Goal: Information Seeking & Learning: Learn about a topic

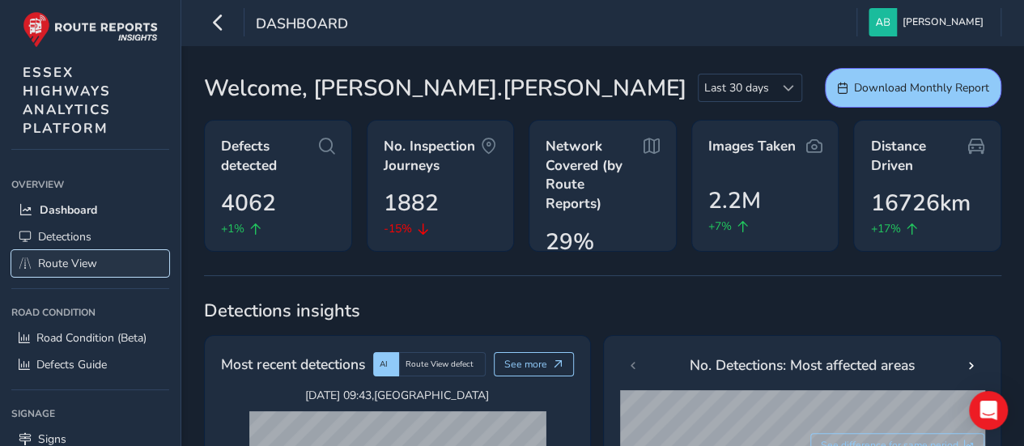
drag, startPoint x: 96, startPoint y: 265, endPoint x: 86, endPoint y: 265, distance: 9.7
click at [96, 265] on span "Route View" at bounding box center [67, 263] width 59 height 15
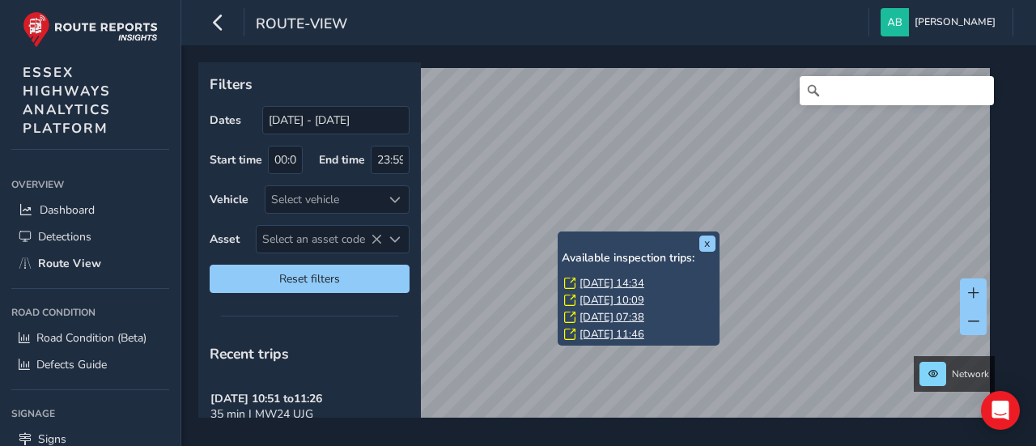
click at [562, 236] on div "x Available inspection trips: [DATE] 14:34 [DATE] 10:09 [DATE] 07:38 [DATE] 11:…" at bounding box center [639, 289] width 154 height 107
click at [597, 282] on link "[DATE] 14:34" at bounding box center [612, 283] width 65 height 15
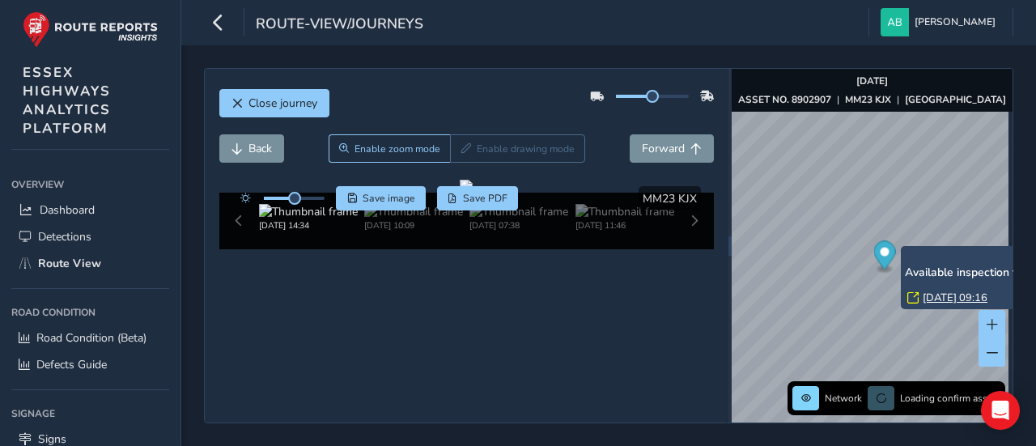
click at [936, 295] on link "[DATE] 09:16" at bounding box center [955, 298] width 65 height 15
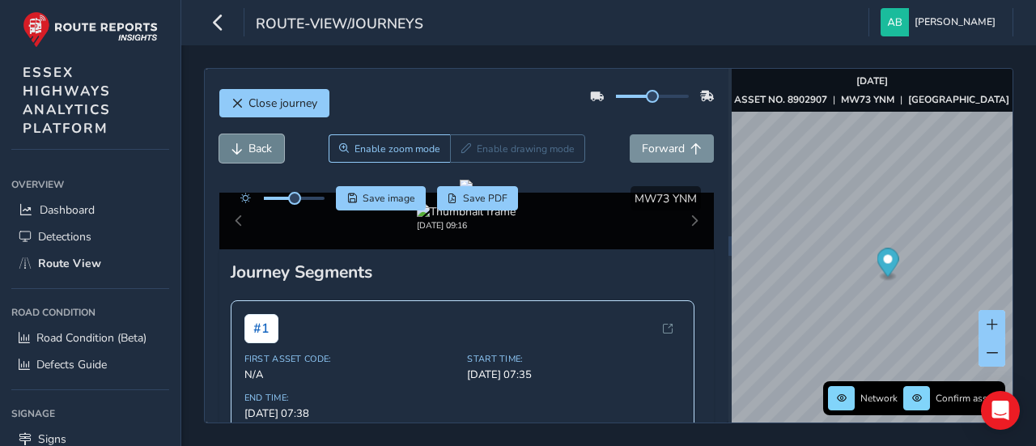
click at [265, 150] on span "Back" at bounding box center [259, 148] width 23 height 15
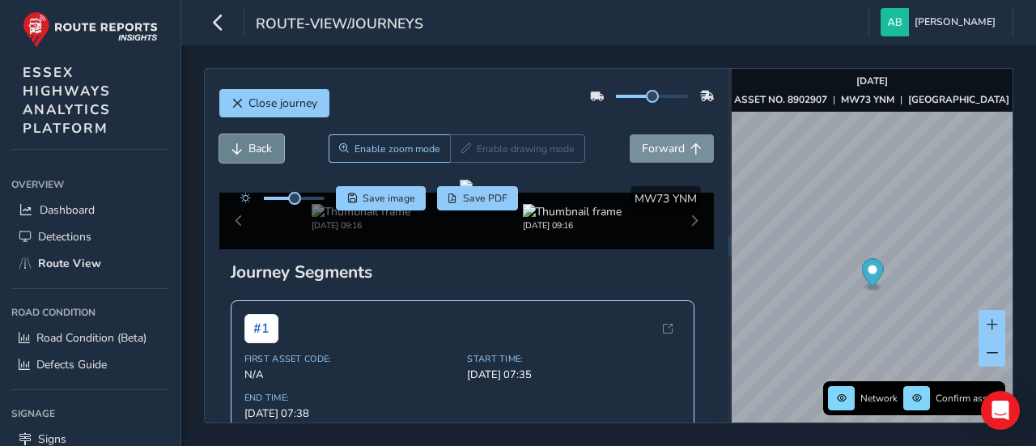
click at [265, 150] on span "Back" at bounding box center [259, 148] width 23 height 15
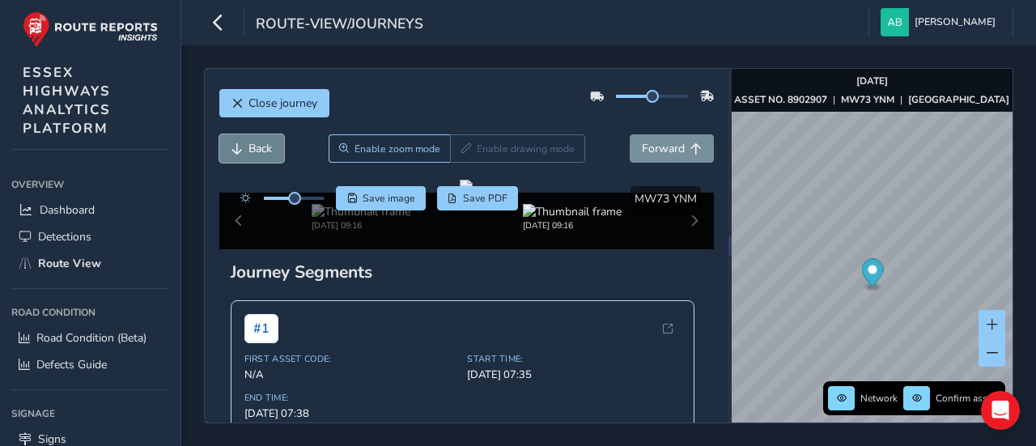
click at [265, 150] on span "Back" at bounding box center [259, 148] width 23 height 15
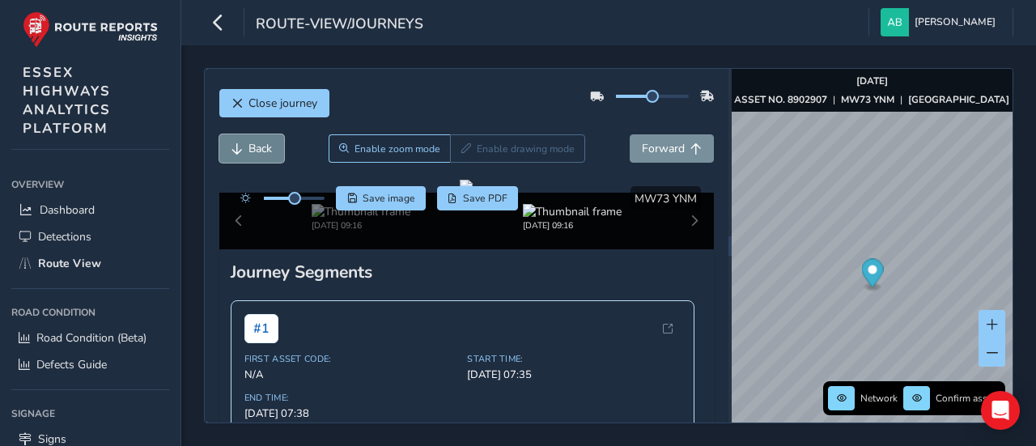
click at [265, 150] on span "Back" at bounding box center [259, 148] width 23 height 15
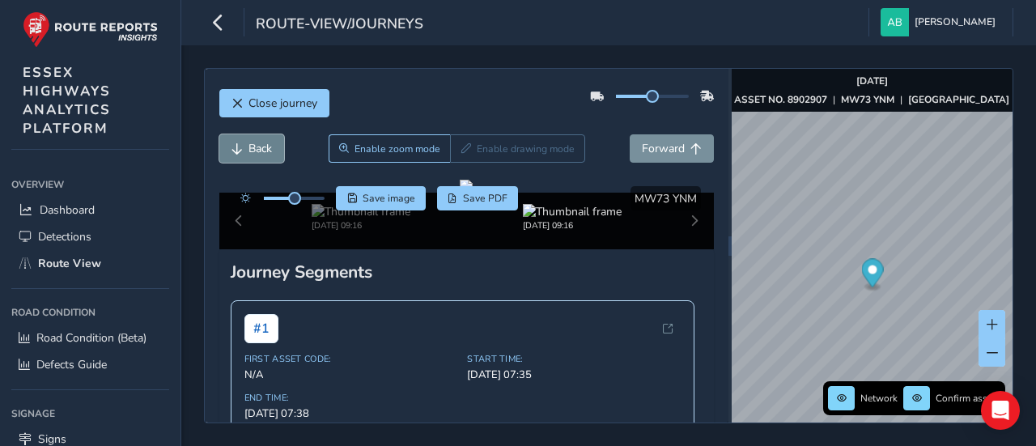
click at [265, 150] on span "Back" at bounding box center [259, 148] width 23 height 15
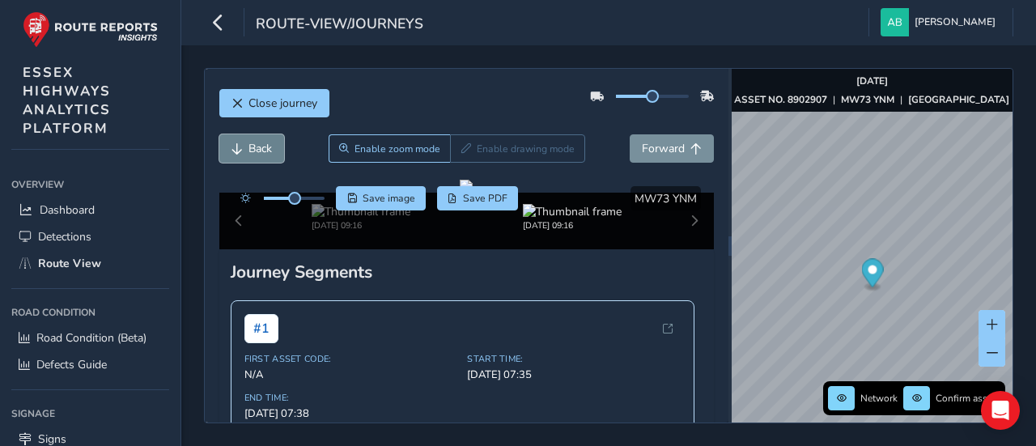
click at [265, 150] on span "Back" at bounding box center [259, 148] width 23 height 15
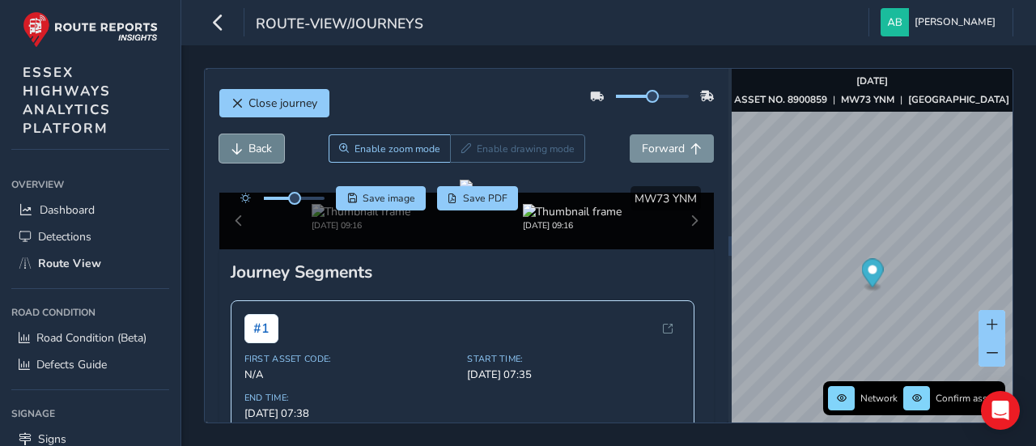
click at [265, 150] on span "Back" at bounding box center [259, 148] width 23 height 15
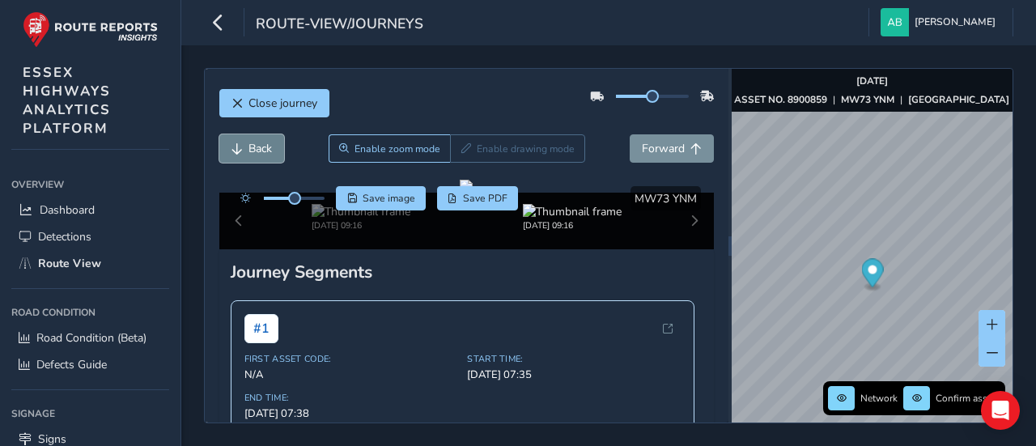
click at [265, 150] on span "Back" at bounding box center [259, 148] width 23 height 15
click at [258, 148] on span "Back" at bounding box center [259, 148] width 23 height 15
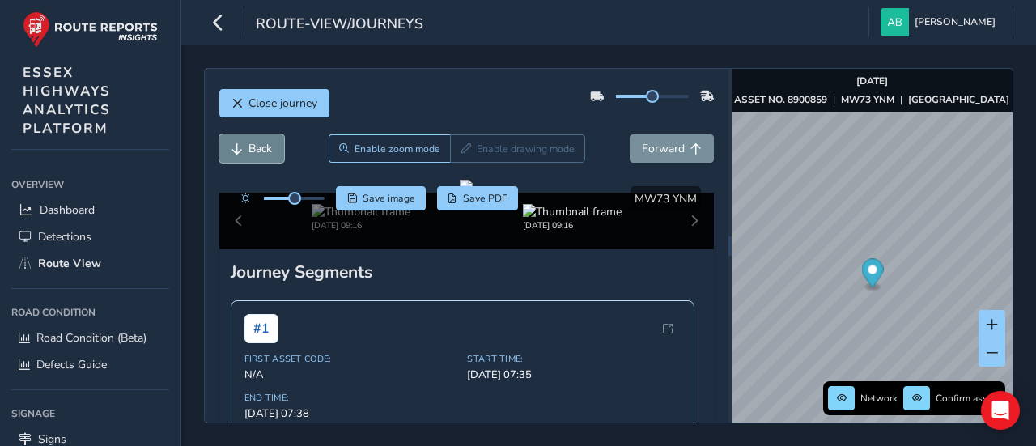
click at [258, 148] on span "Back" at bounding box center [259, 148] width 23 height 15
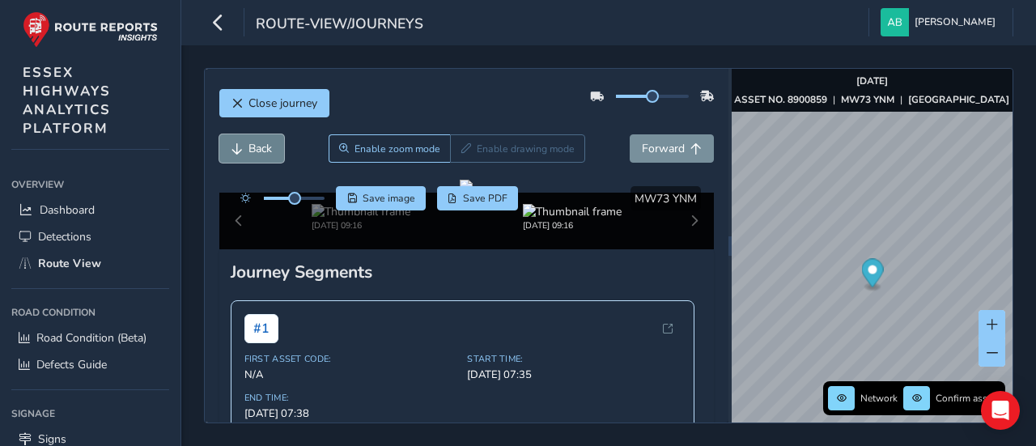
click at [258, 148] on span "Back" at bounding box center [259, 148] width 23 height 15
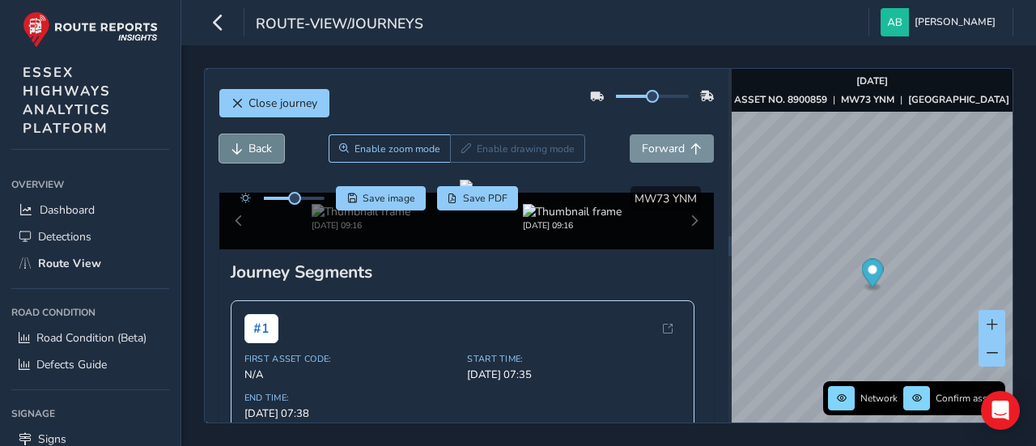
click at [258, 150] on span "Back" at bounding box center [259, 148] width 23 height 15
click at [259, 151] on span "Back" at bounding box center [259, 148] width 23 height 15
click at [259, 155] on button "Back" at bounding box center [251, 148] width 65 height 28
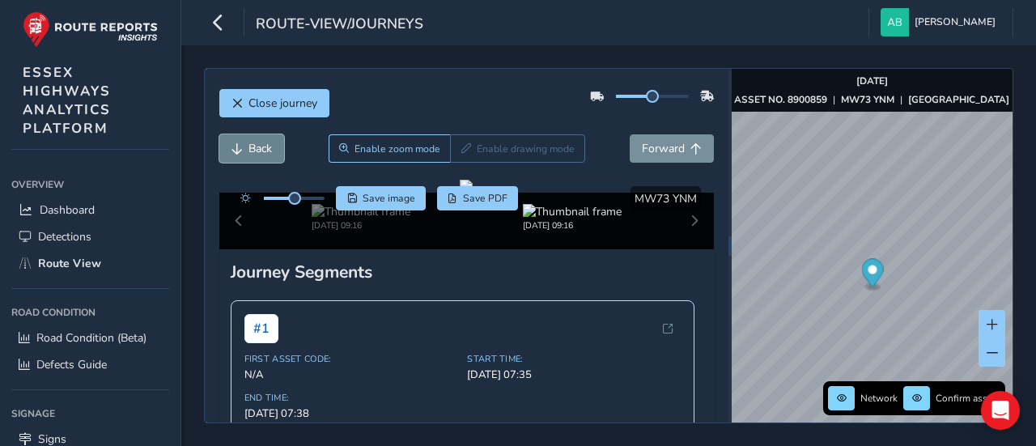
click at [259, 155] on button "Back" at bounding box center [251, 148] width 65 height 28
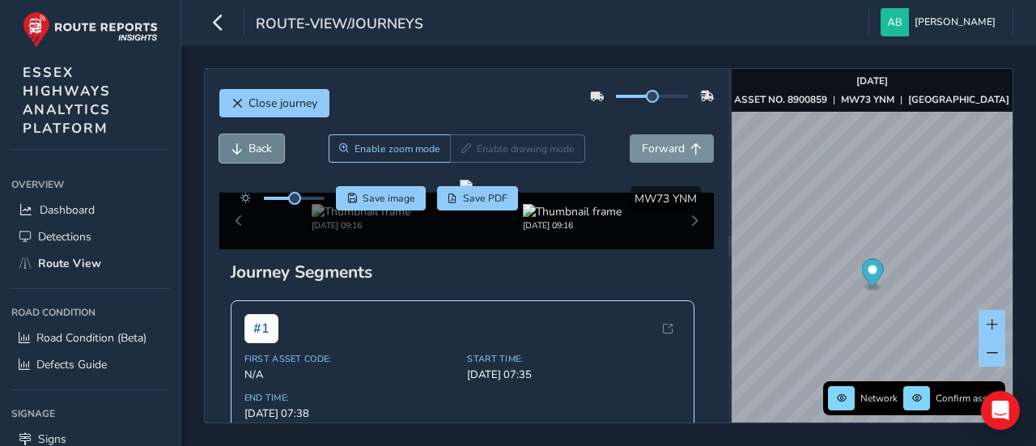
click at [259, 155] on button "Back" at bounding box center [251, 148] width 65 height 28
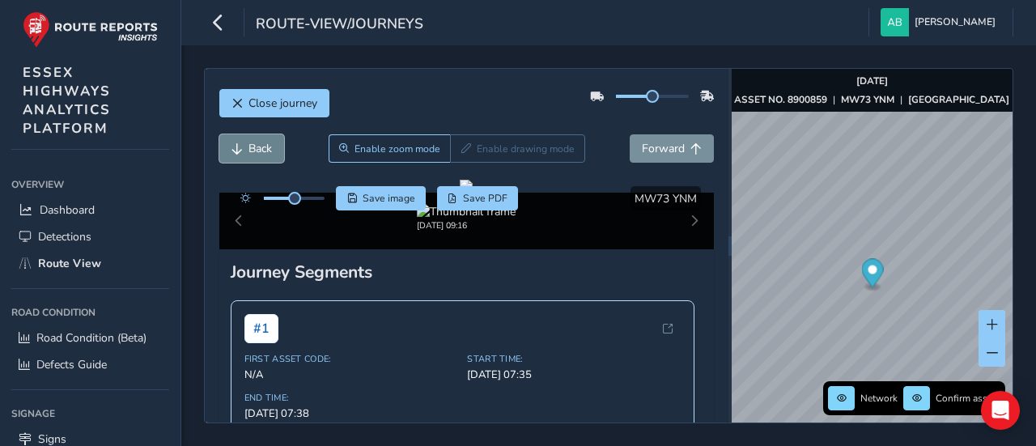
click at [259, 155] on button "Back" at bounding box center [251, 148] width 65 height 28
click at [661, 150] on span "Forward" at bounding box center [663, 148] width 43 height 15
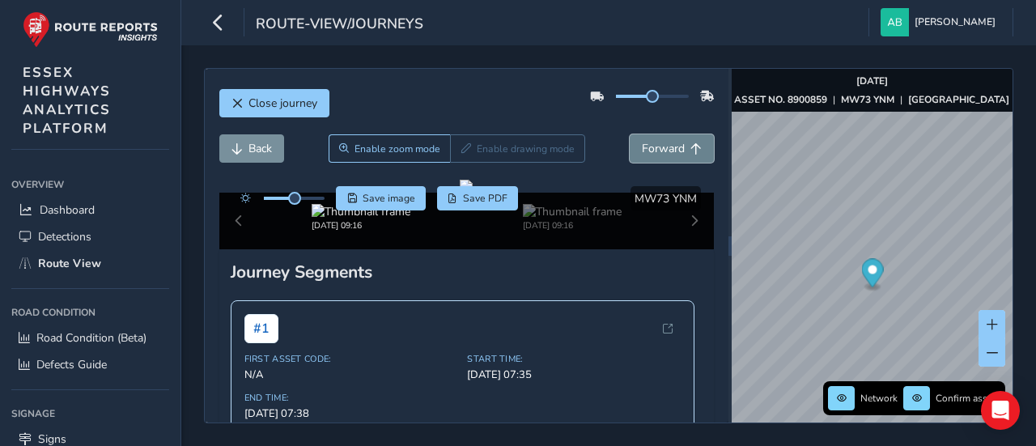
click at [663, 150] on span "Forward" at bounding box center [663, 148] width 43 height 15
click at [664, 151] on span "Forward" at bounding box center [663, 148] width 43 height 15
click at [664, 153] on span "Forward" at bounding box center [663, 148] width 43 height 15
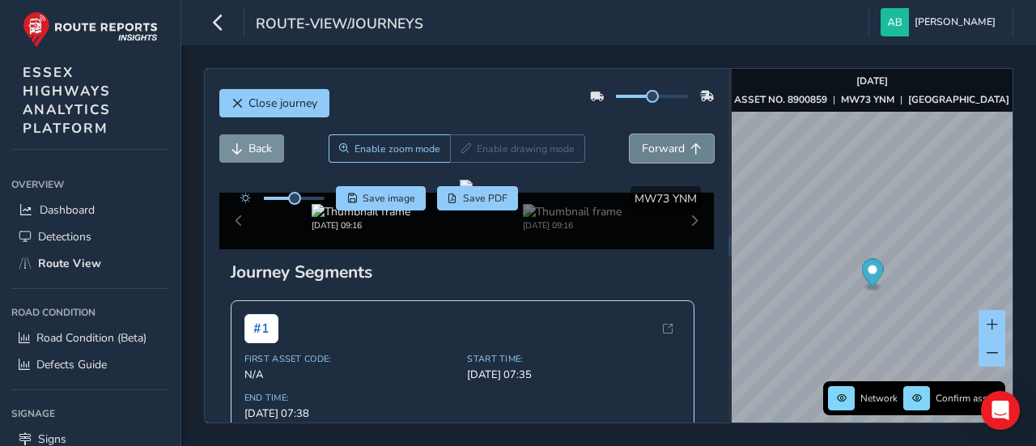
click at [664, 153] on span "Forward" at bounding box center [663, 148] width 43 height 15
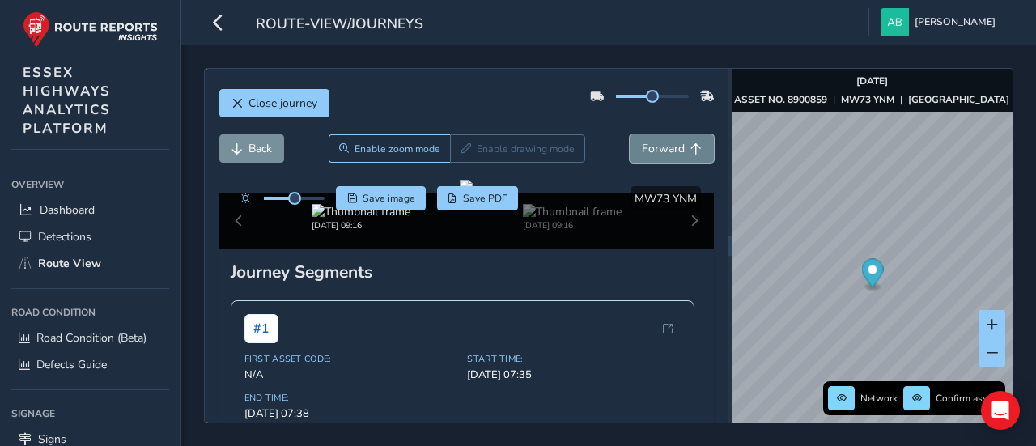
click at [664, 153] on span "Forward" at bounding box center [663, 148] width 43 height 15
click at [664, 154] on span "Forward" at bounding box center [663, 148] width 43 height 15
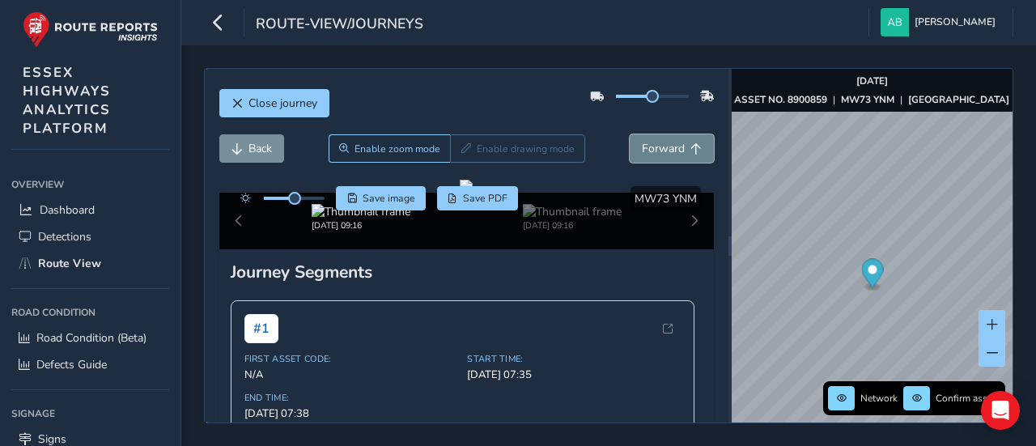
click at [664, 154] on span "Forward" at bounding box center [663, 148] width 43 height 15
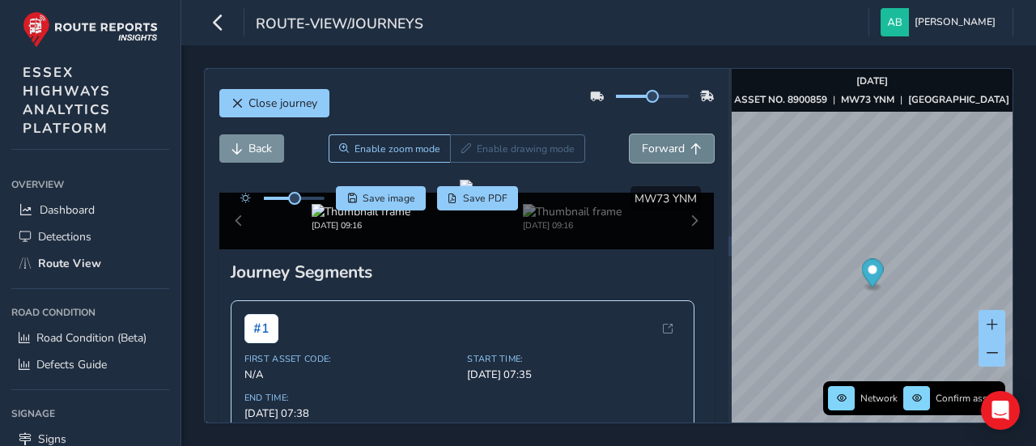
click at [664, 154] on span "Forward" at bounding box center [663, 148] width 43 height 15
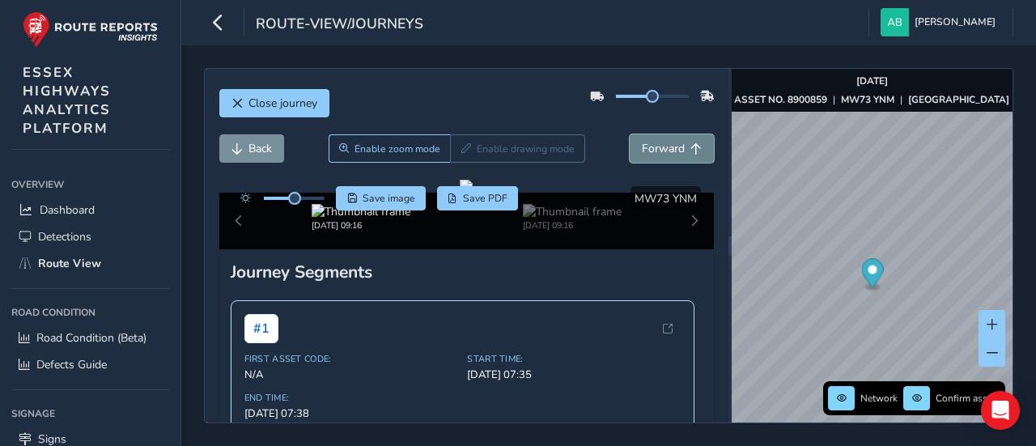
click at [664, 154] on span "Forward" at bounding box center [663, 148] width 43 height 15
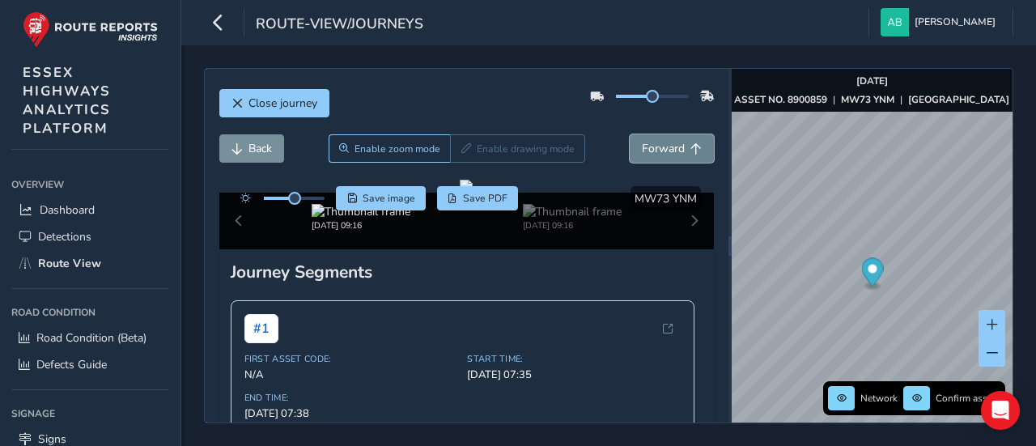
click at [664, 154] on span "Forward" at bounding box center [663, 148] width 43 height 15
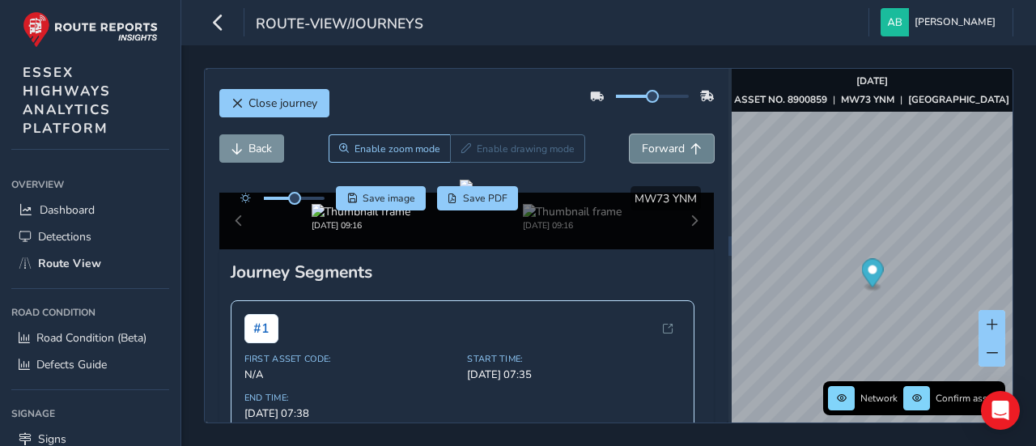
click at [664, 154] on span "Forward" at bounding box center [663, 148] width 43 height 15
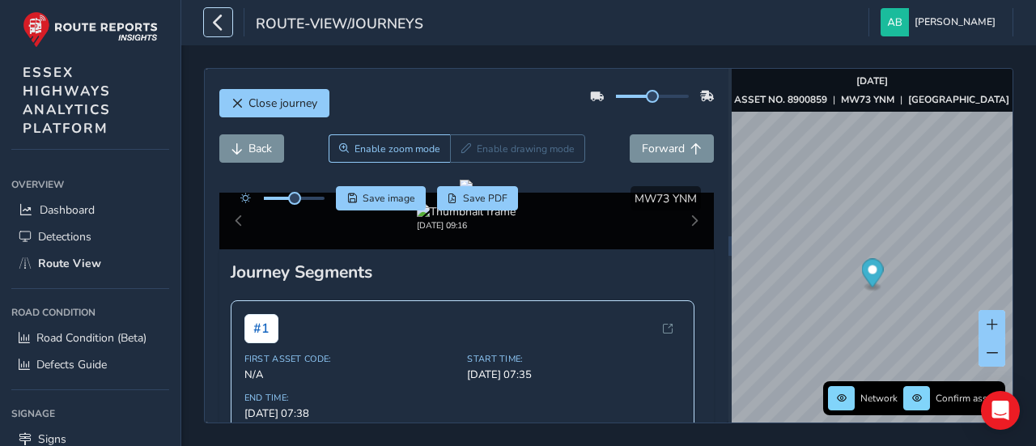
click at [220, 24] on icon "button" at bounding box center [218, 22] width 17 height 28
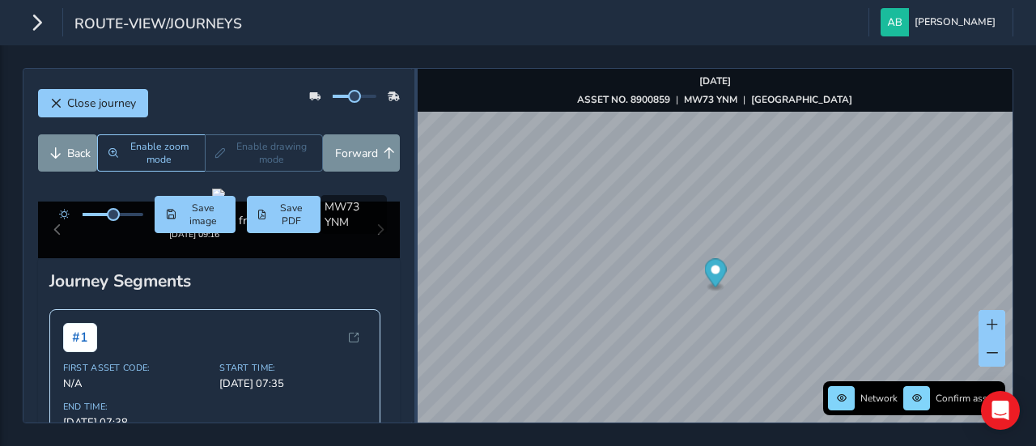
drag, startPoint x: 667, startPoint y: 244, endPoint x: 416, endPoint y: 240, distance: 250.9
click at [416, 240] on div at bounding box center [415, 245] width 3 height 19
click at [347, 152] on span "Forward" at bounding box center [356, 153] width 43 height 15
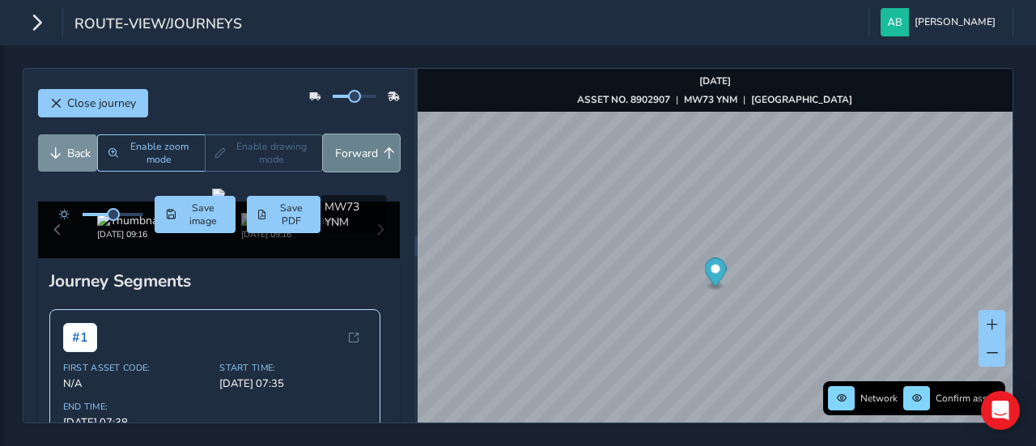
click at [347, 152] on span "Forward" at bounding box center [356, 153] width 43 height 15
click at [349, 152] on span "Forward" at bounding box center [356, 153] width 43 height 15
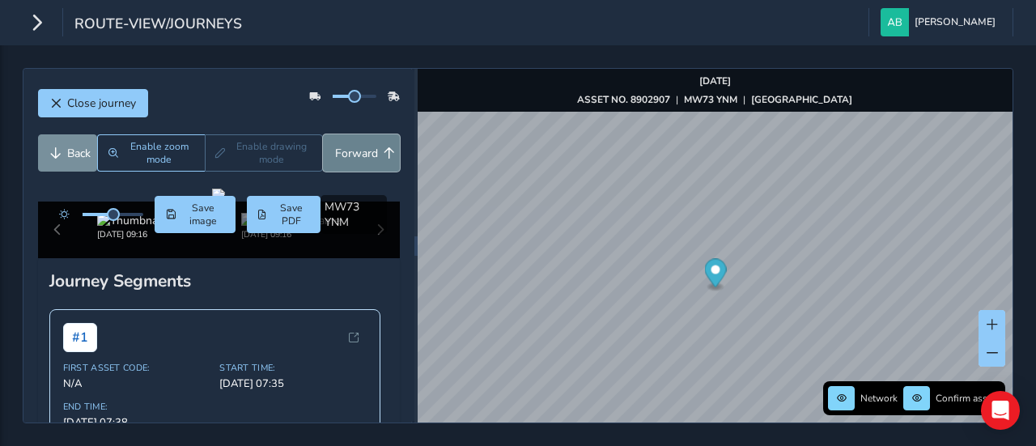
click at [350, 153] on span "Forward" at bounding box center [356, 153] width 43 height 15
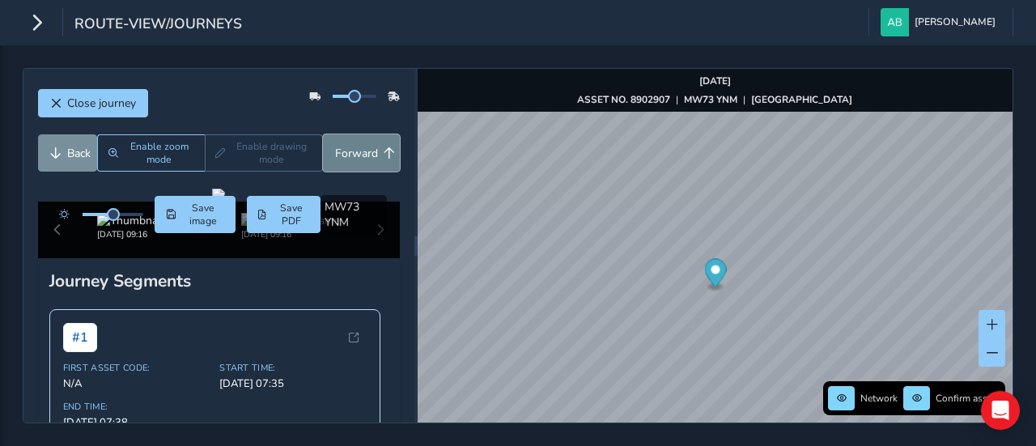
click at [350, 153] on span "Forward" at bounding box center [356, 153] width 43 height 15
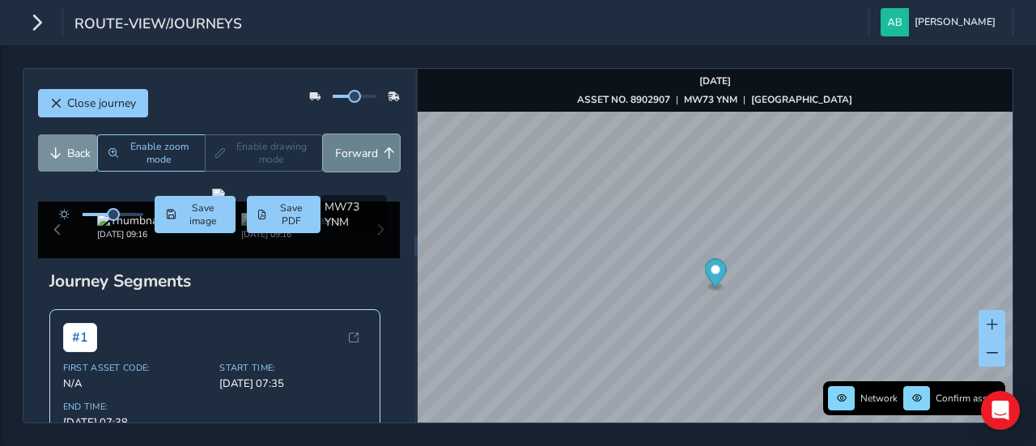
click at [350, 153] on span "Forward" at bounding box center [356, 153] width 43 height 15
click at [355, 153] on span "Forward" at bounding box center [356, 153] width 43 height 15
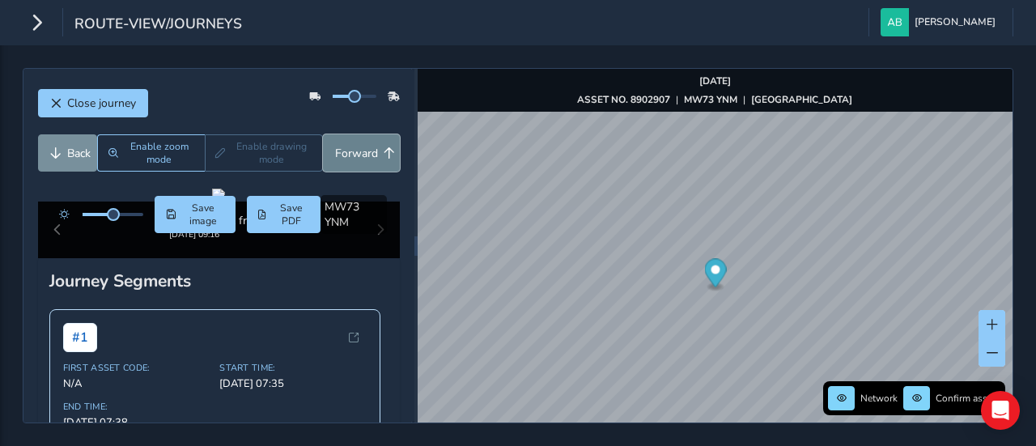
click at [355, 153] on span "Forward" at bounding box center [356, 153] width 43 height 15
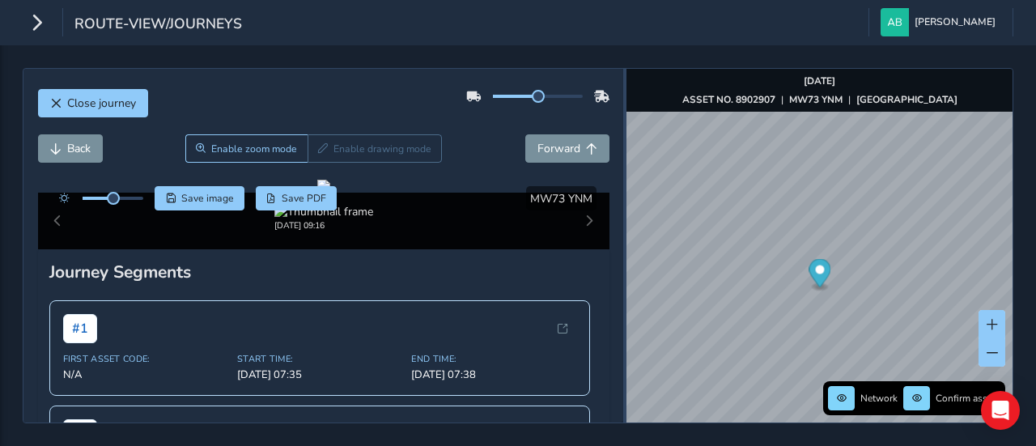
drag, startPoint x: 414, startPoint y: 289, endPoint x: 623, endPoint y: 265, distance: 210.9
click at [623, 265] on div at bounding box center [624, 246] width 3 height 354
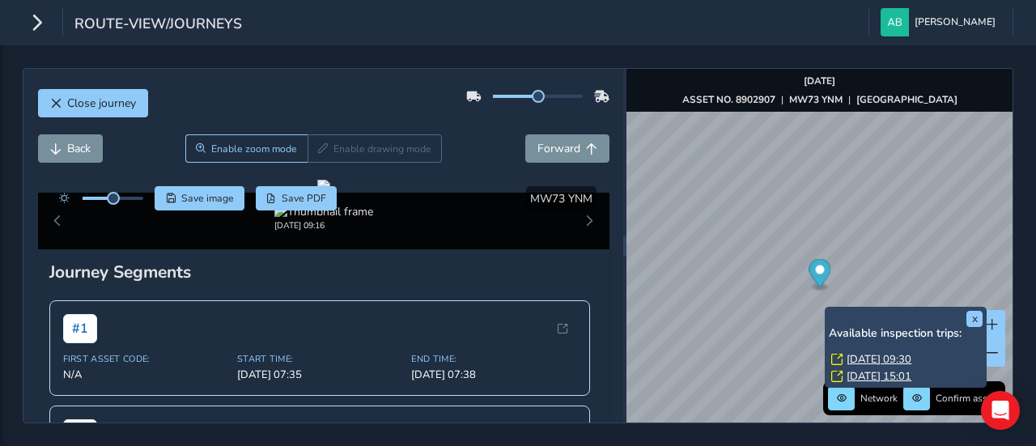
click at [829, 312] on div "x Available inspection trips: [GEOGRAPHIC_DATA][DATE] 09:30 [DATE] 15:01" at bounding box center [906, 347] width 154 height 73
click at [861, 357] on link "[DATE] 09:30" at bounding box center [879, 359] width 65 height 15
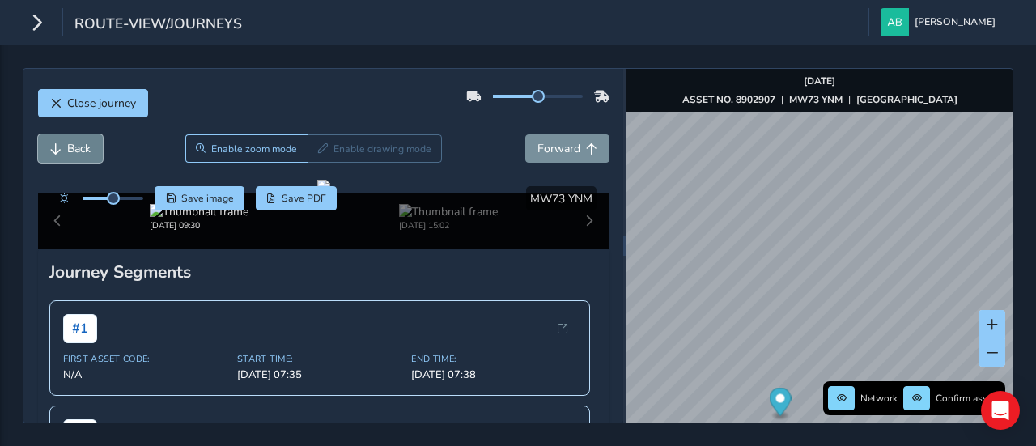
click at [71, 145] on span "Back" at bounding box center [78, 148] width 23 height 15
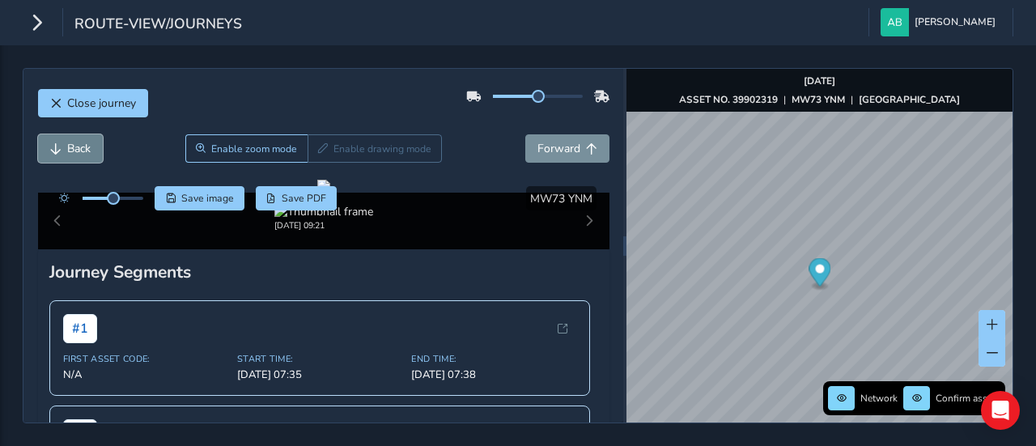
click at [71, 145] on span "Back" at bounding box center [78, 148] width 23 height 15
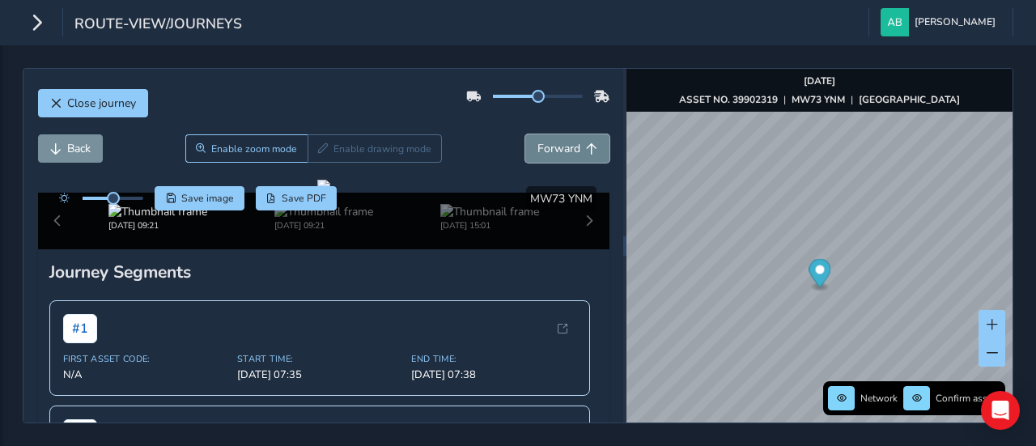
click at [544, 138] on button "Forward" at bounding box center [567, 148] width 84 height 28
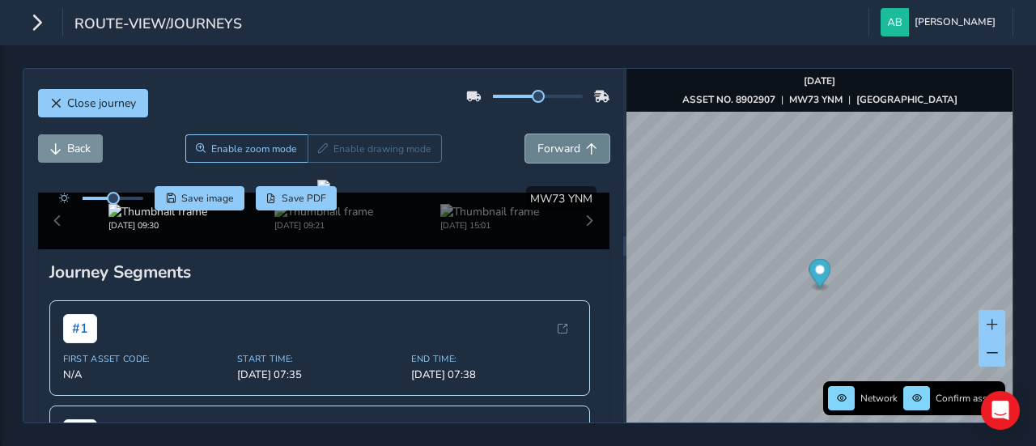
click at [544, 138] on button "Forward" at bounding box center [567, 148] width 84 height 28
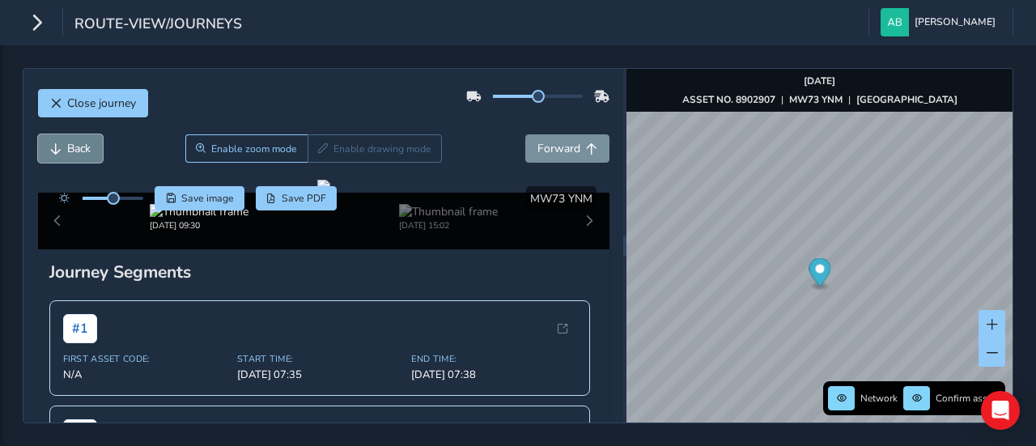
click at [67, 155] on span "Back" at bounding box center [78, 148] width 23 height 15
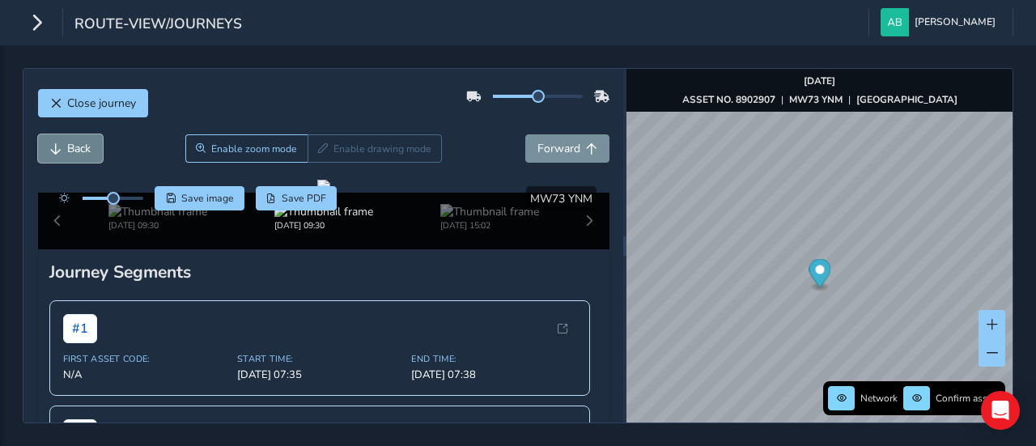
click at [67, 151] on span "Back" at bounding box center [78, 148] width 23 height 15
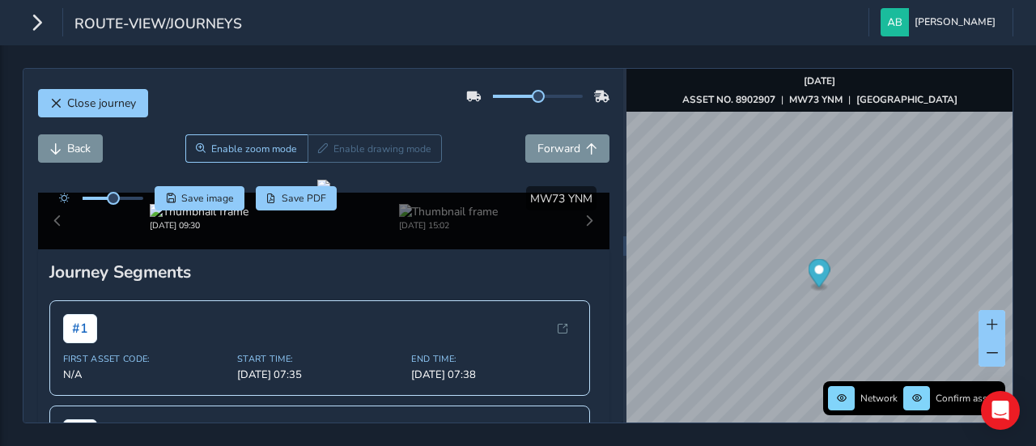
drag, startPoint x: 111, startPoint y: 203, endPoint x: 142, endPoint y: 204, distance: 30.8
click at [142, 204] on div at bounding box center [97, 198] width 93 height 24
drag, startPoint x: 112, startPoint y: 202, endPoint x: 136, endPoint y: 197, distance: 24.8
click at [136, 197] on span at bounding box center [136, 198] width 13 height 13
click at [52, 143] on span "Back" at bounding box center [55, 148] width 11 height 11
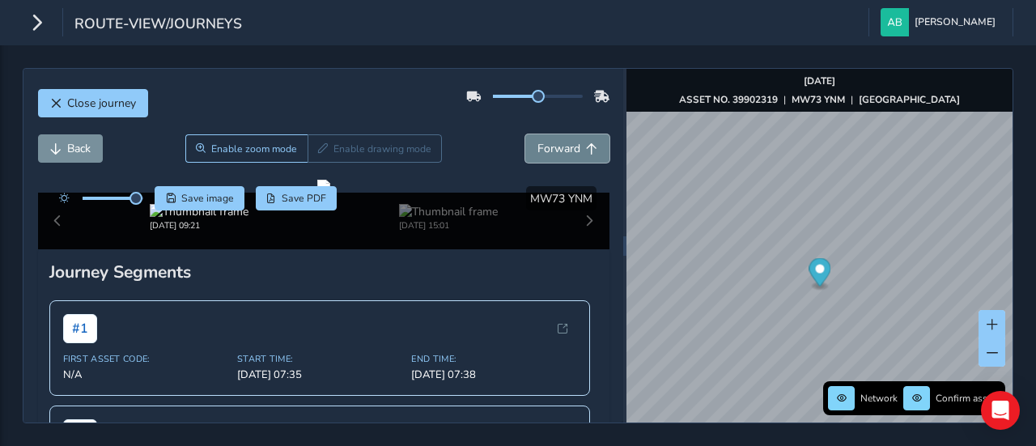
click at [537, 146] on span "Forward" at bounding box center [558, 148] width 43 height 15
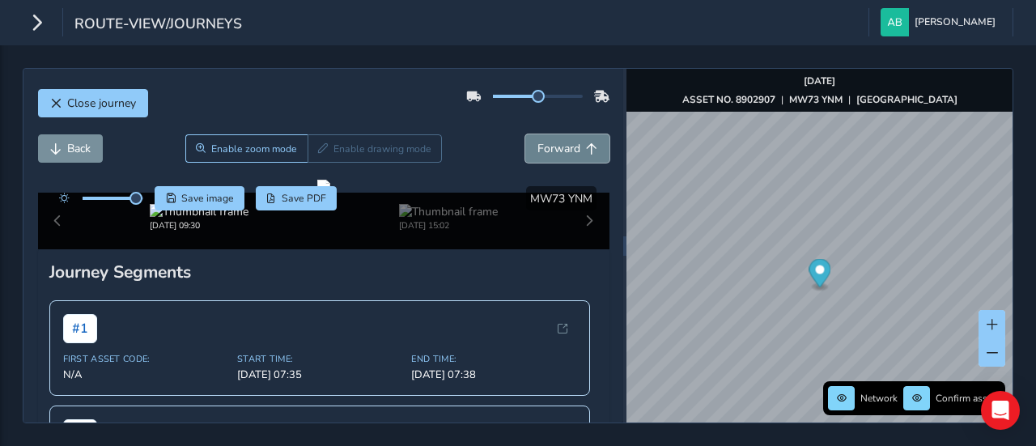
click at [541, 146] on span "Forward" at bounding box center [558, 148] width 43 height 15
click at [66, 149] on button "Back" at bounding box center [70, 148] width 65 height 28
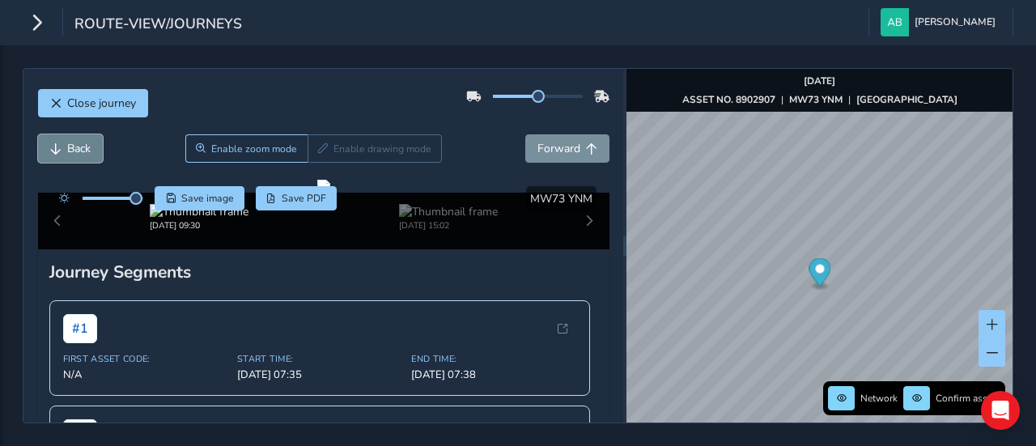
click at [51, 150] on span "Back" at bounding box center [55, 148] width 11 height 11
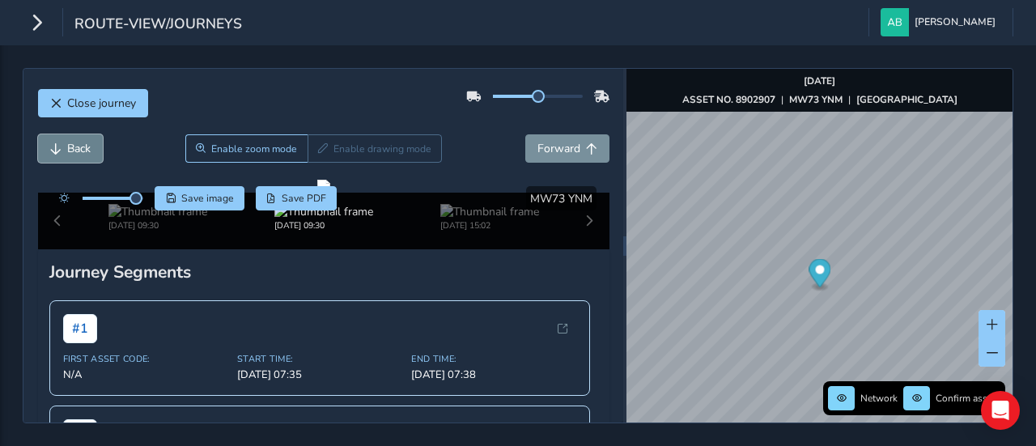
click at [51, 150] on span "Back" at bounding box center [55, 148] width 11 height 11
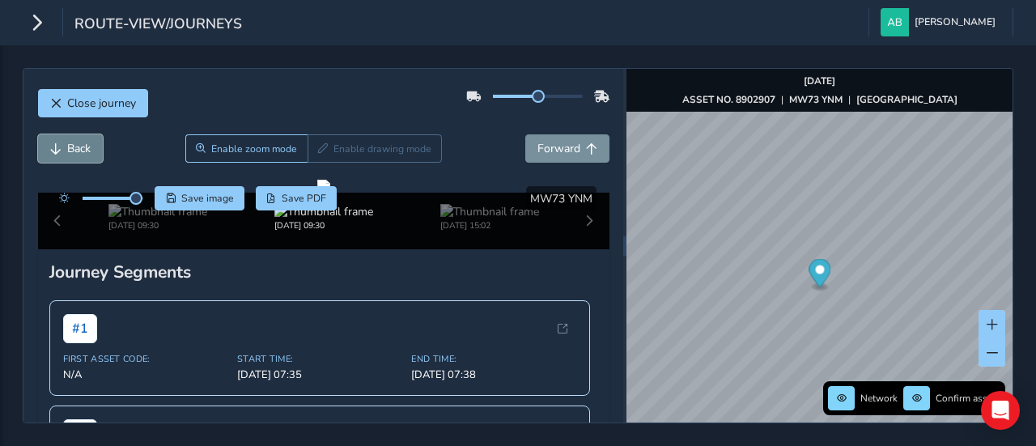
click at [51, 150] on span "Back" at bounding box center [55, 148] width 11 height 11
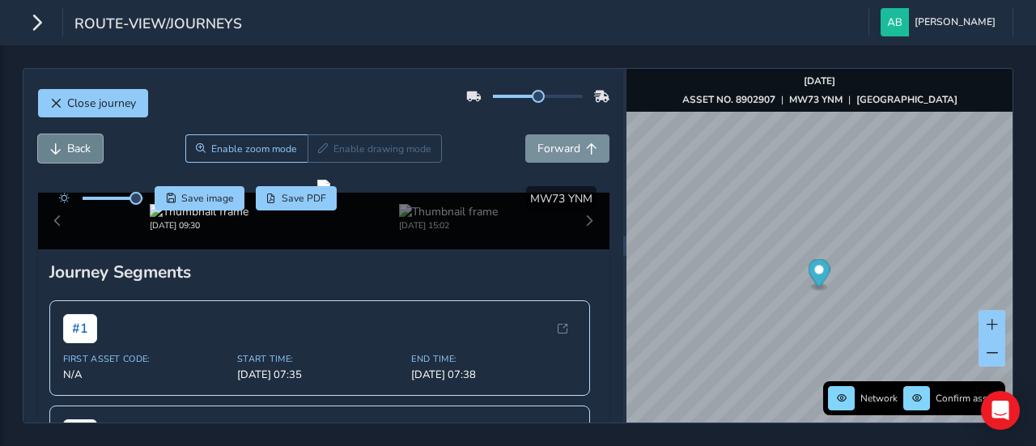
click at [51, 150] on span "Back" at bounding box center [55, 148] width 11 height 11
click at [550, 146] on span "Forward" at bounding box center [558, 148] width 43 height 15
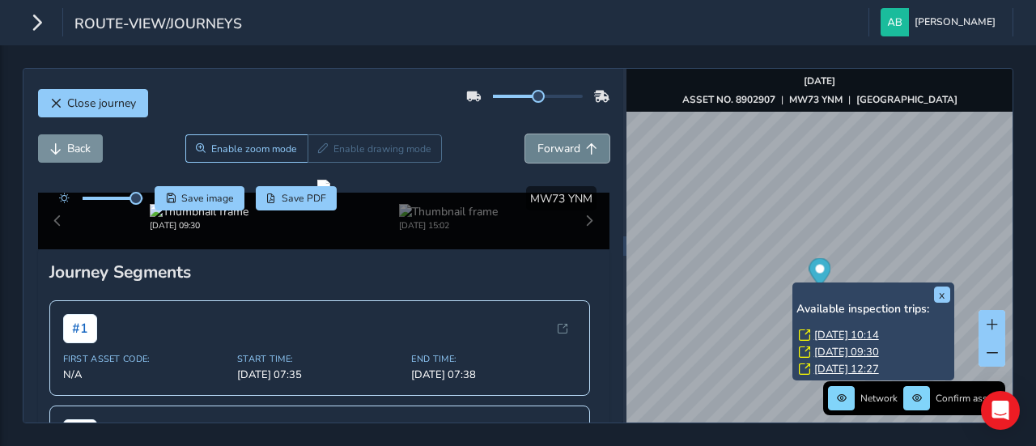
click at [550, 150] on span "Forward" at bounding box center [558, 148] width 43 height 15
drag, startPoint x: 410, startPoint y: 261, endPoint x: 421, endPoint y: 284, distance: 25.0
click at [330, 193] on div at bounding box center [323, 186] width 13 height 13
click at [73, 148] on span "Back" at bounding box center [78, 148] width 23 height 15
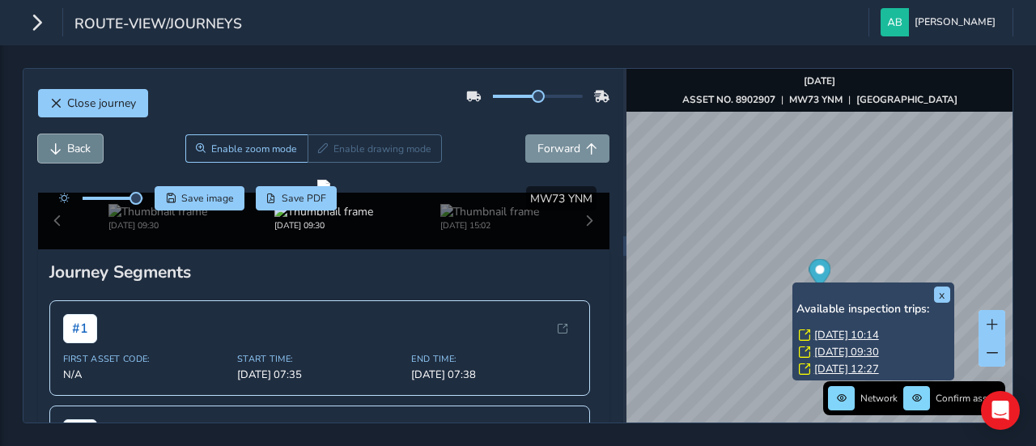
click at [73, 148] on span "Back" at bounding box center [78, 148] width 23 height 15
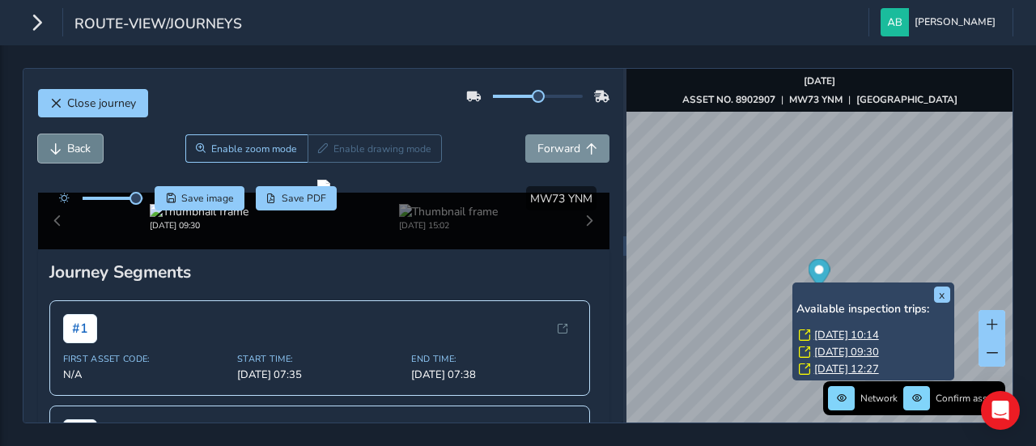
click at [65, 145] on button "Back" at bounding box center [70, 148] width 65 height 28
click at [566, 141] on span "Forward" at bounding box center [558, 148] width 43 height 15
drag, startPoint x: 526, startPoint y: 100, endPoint x: 560, endPoint y: 100, distance: 34.0
click at [564, 100] on span at bounding box center [570, 96] width 13 height 13
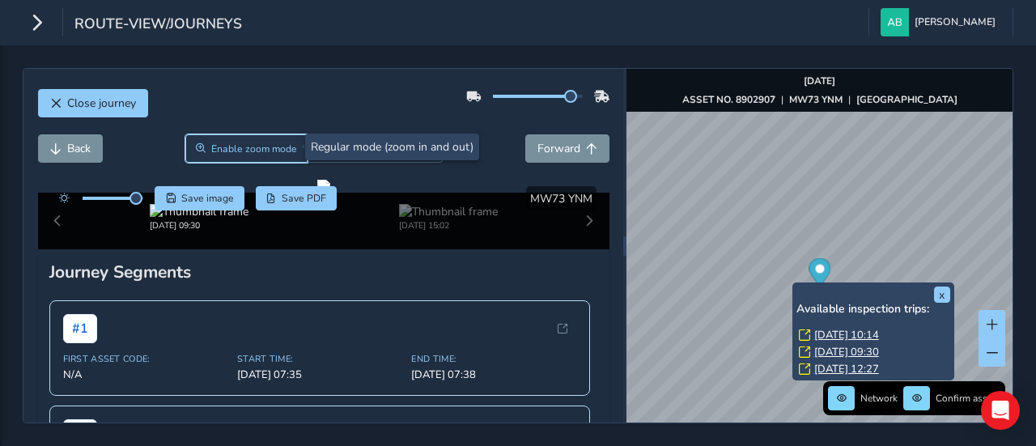
click at [246, 156] on button "Enable zoom mode" at bounding box center [246, 148] width 123 height 28
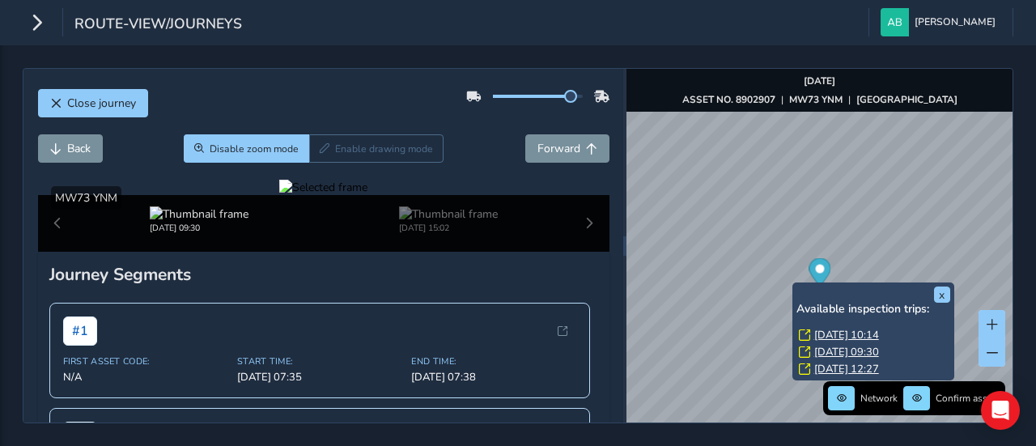
click at [282, 195] on div at bounding box center [323, 187] width 88 height 15
drag, startPoint x: 345, startPoint y: 294, endPoint x: 255, endPoint y: 191, distance: 136.5
click at [257, 189] on div "Click and Drag to Annotate [DATE] 09:30 [DATE] 15:02 Show detections MW73 YNM" at bounding box center [323, 216] width 571 height 72
click at [70, 150] on span "Back" at bounding box center [78, 148] width 23 height 15
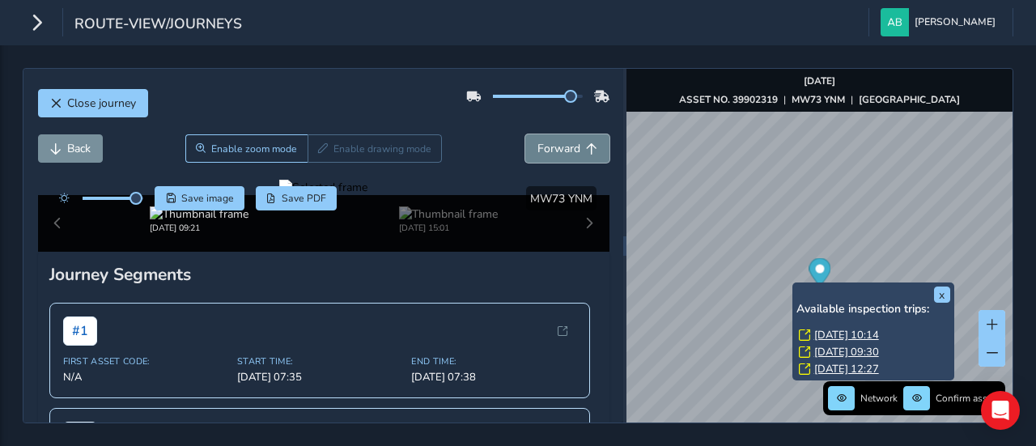
click at [537, 145] on span "Forward" at bounding box center [558, 148] width 43 height 15
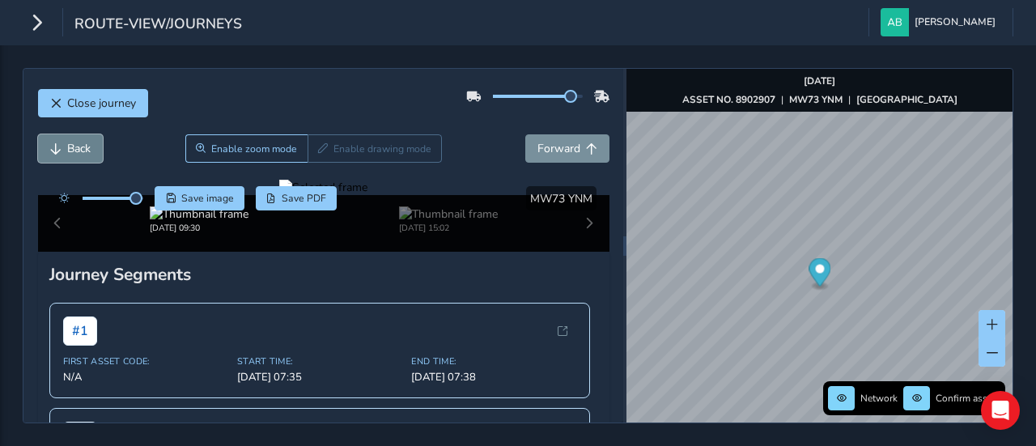
click at [79, 146] on span "Back" at bounding box center [78, 148] width 23 height 15
click at [550, 151] on span "Forward" at bounding box center [558, 148] width 43 height 15
drag, startPoint x: 351, startPoint y: 292, endPoint x: 355, endPoint y: 355, distance: 63.2
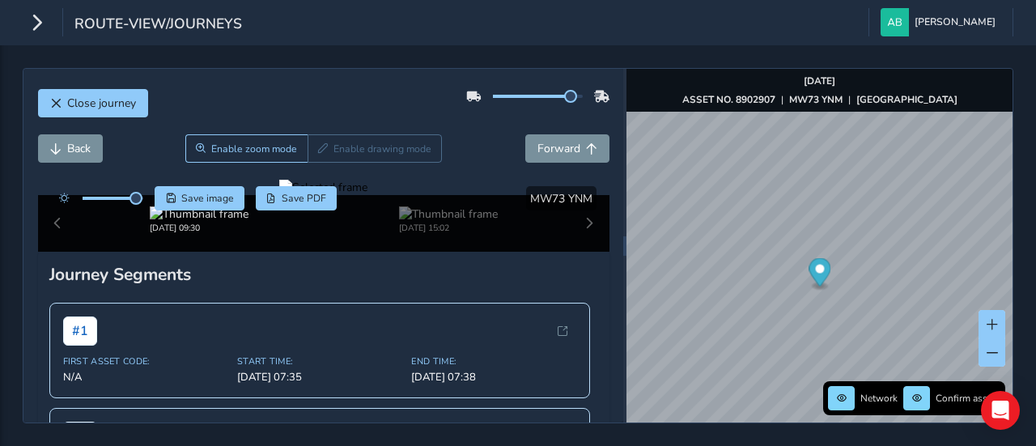
click at [355, 195] on div at bounding box center [323, 187] width 88 height 15
drag, startPoint x: 332, startPoint y: 291, endPoint x: 308, endPoint y: 242, distance: 55.0
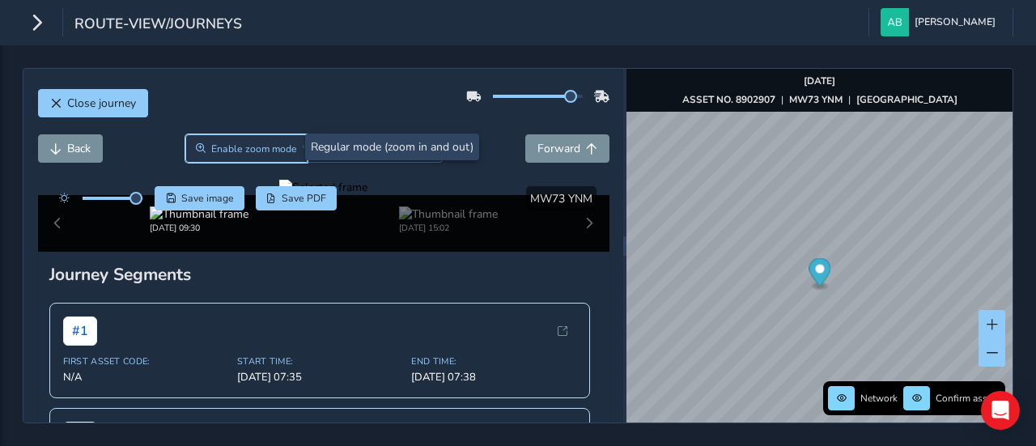
click at [243, 142] on span "Enable zoom mode" at bounding box center [254, 148] width 86 height 13
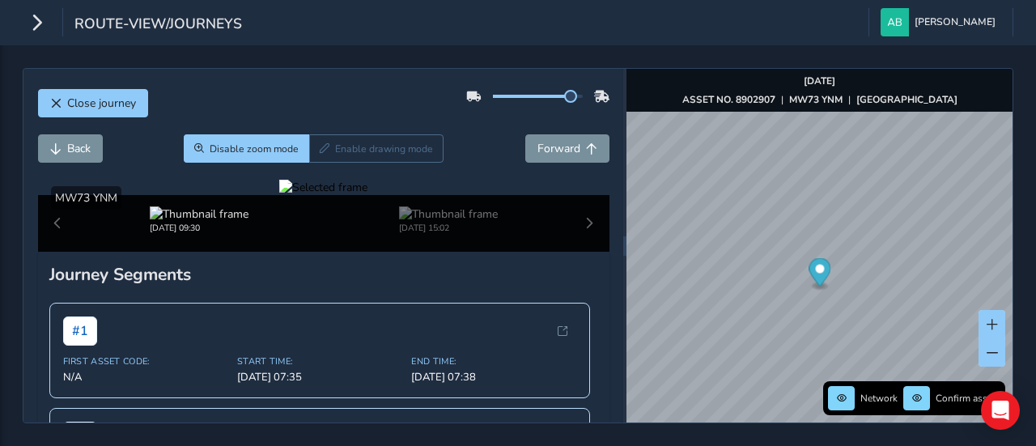
click at [231, 205] on div "Show detections MW73 YNM" at bounding box center [323, 197] width 571 height 23
click at [279, 195] on div at bounding box center [323, 187] width 88 height 15
click at [71, 144] on span "Back" at bounding box center [78, 148] width 23 height 15
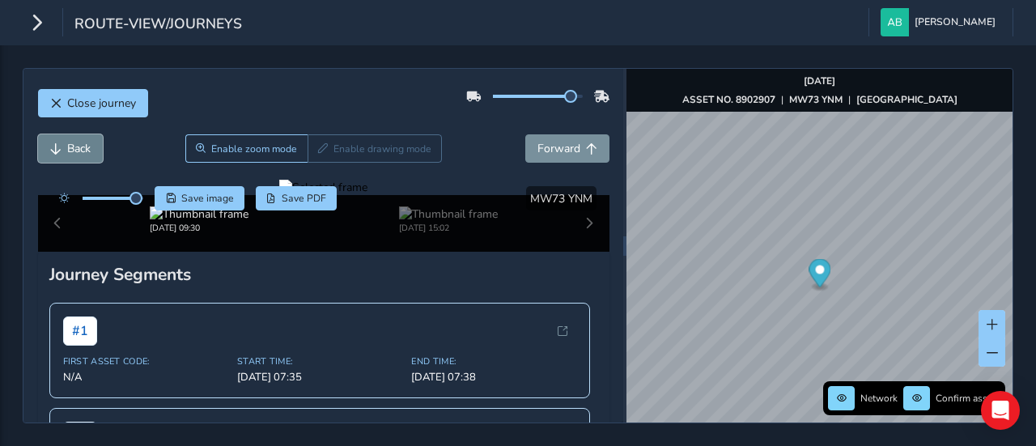
click at [71, 144] on span "Back" at bounding box center [78, 148] width 23 height 15
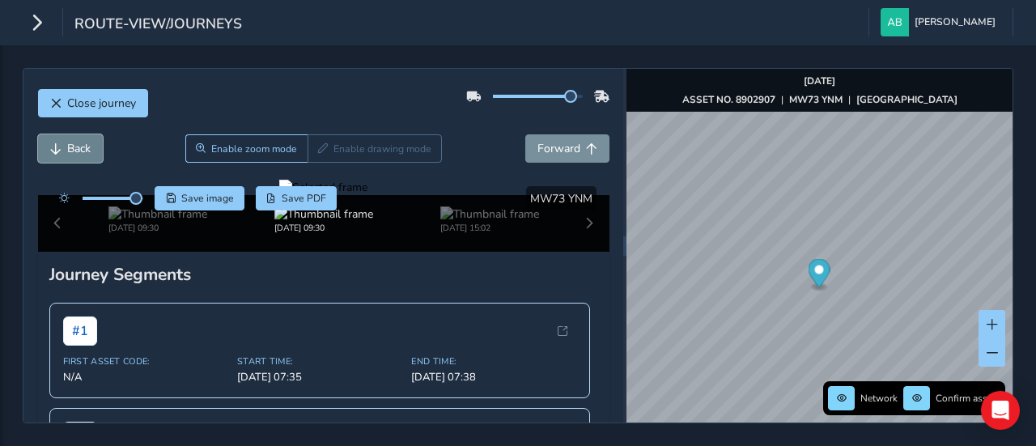
click at [71, 144] on span "Back" at bounding box center [78, 148] width 23 height 15
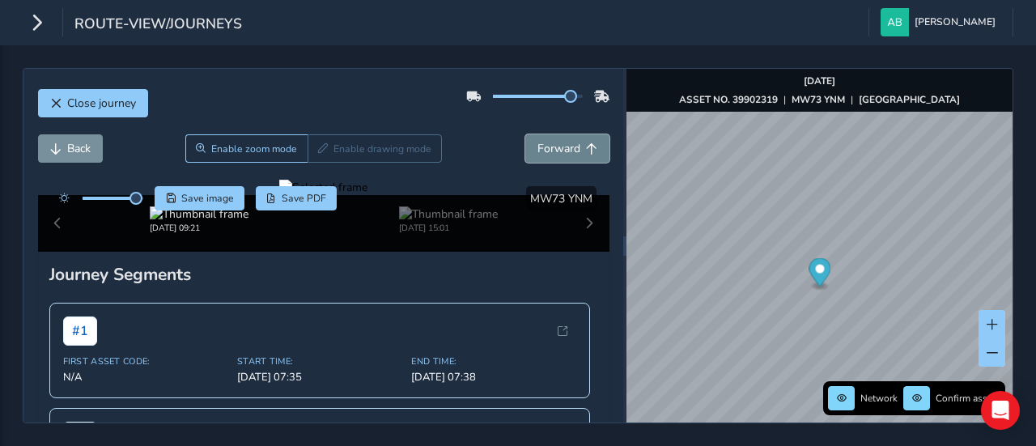
click at [537, 146] on span "Forward" at bounding box center [558, 148] width 43 height 15
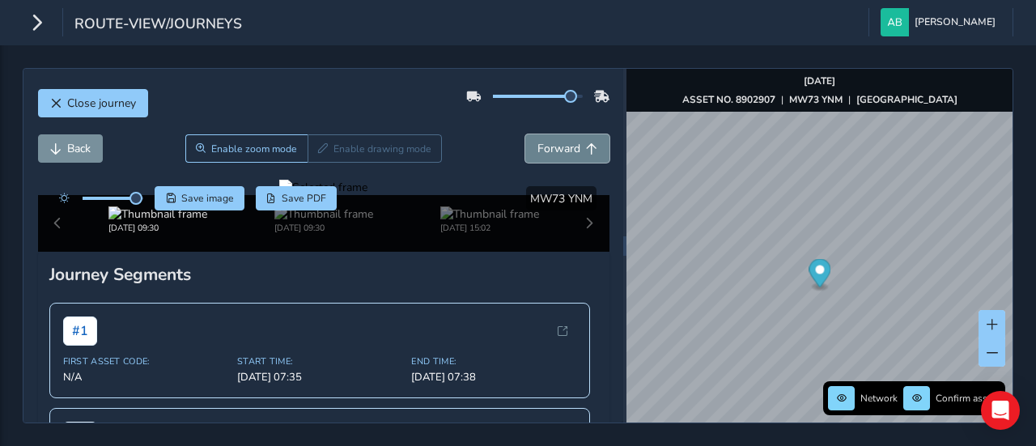
click at [537, 146] on span "Forward" at bounding box center [558, 148] width 43 height 15
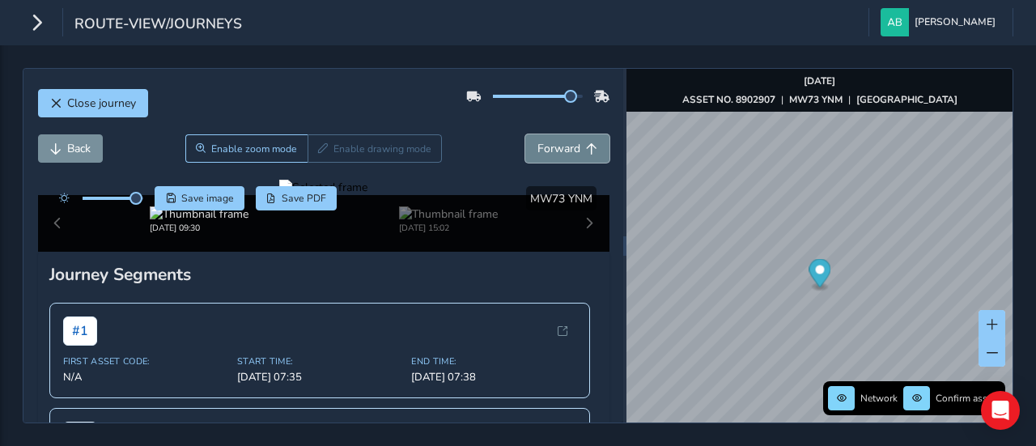
click at [537, 146] on span "Forward" at bounding box center [558, 148] width 43 height 15
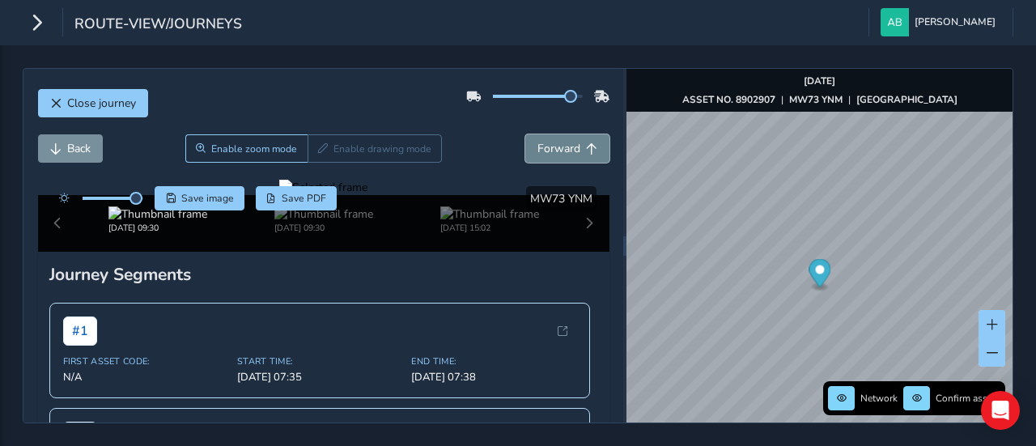
click at [537, 146] on span "Forward" at bounding box center [558, 148] width 43 height 15
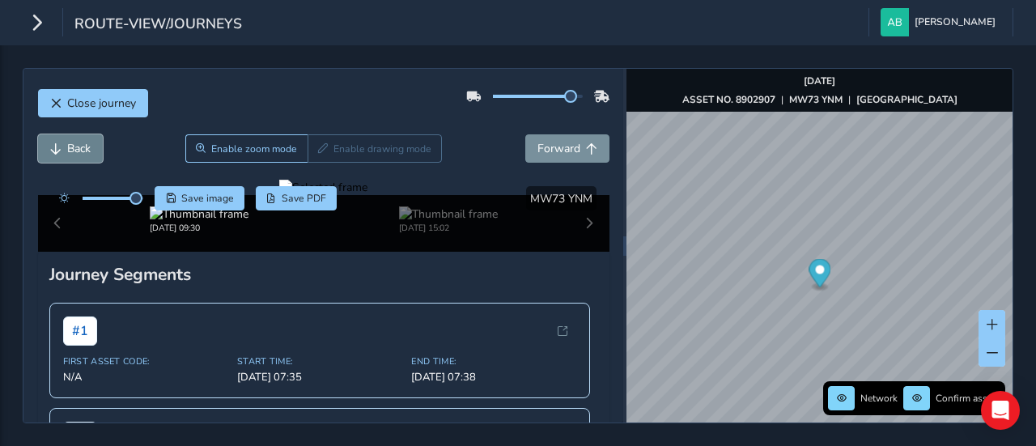
click at [64, 143] on button "Back" at bounding box center [70, 148] width 65 height 28
click at [65, 143] on button "Back" at bounding box center [70, 148] width 65 height 28
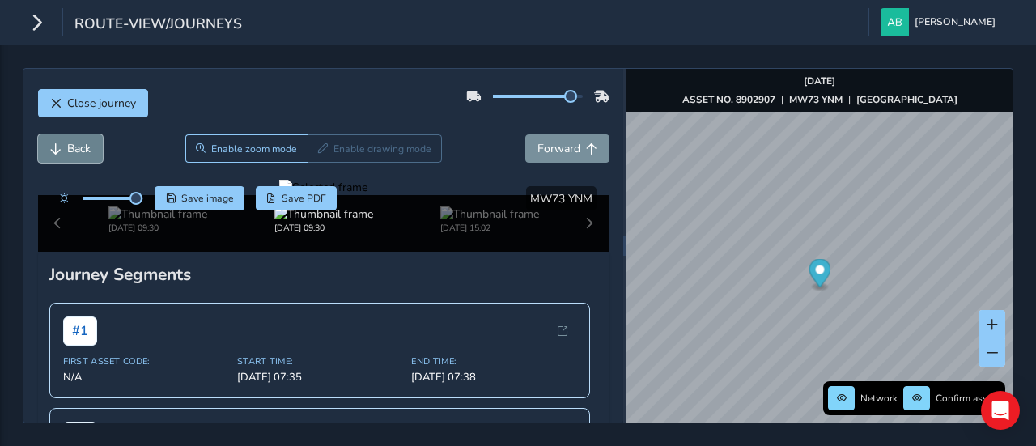
click at [65, 143] on button "Back" at bounding box center [70, 148] width 65 height 28
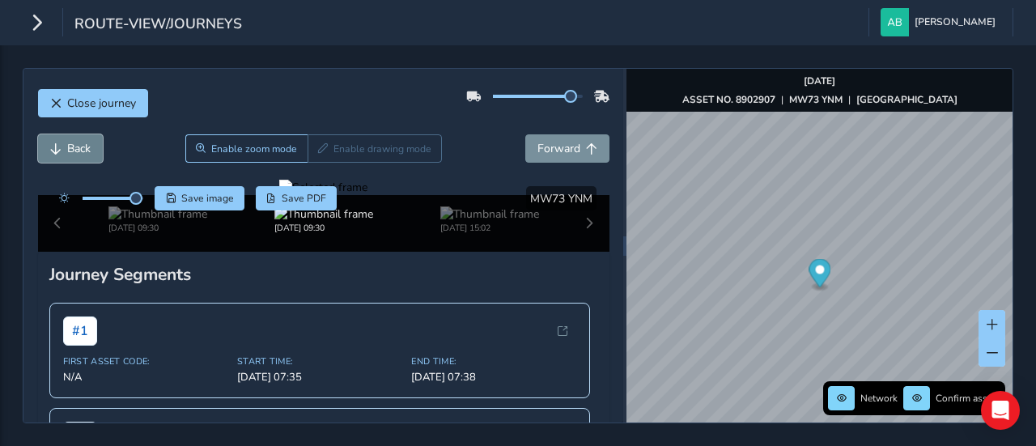
click at [65, 143] on button "Back" at bounding box center [70, 148] width 65 height 28
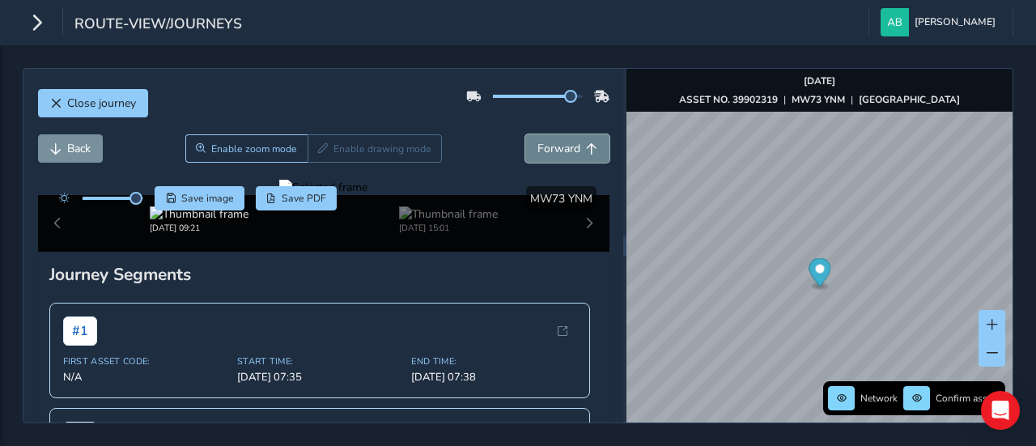
click at [525, 151] on button "Forward" at bounding box center [567, 148] width 84 height 28
